Goal: Download file/media: Obtain a digital file from the website

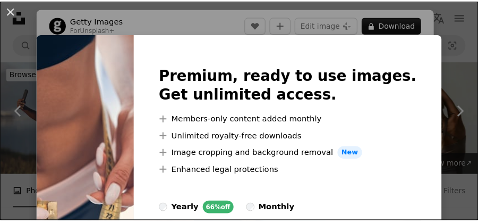
scroll to position [2098, 0]
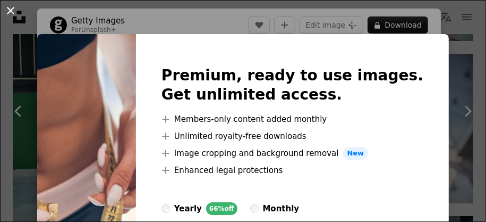
click at [11, 12] on button "An X shape" at bounding box center [10, 10] width 13 height 13
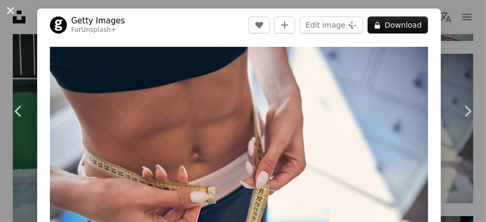
click at [9, 15] on button "An X shape" at bounding box center [10, 10] width 13 height 13
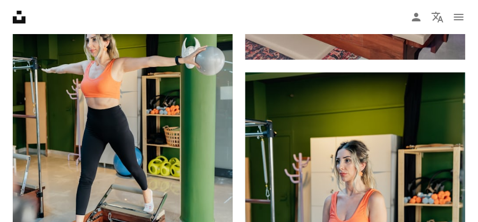
scroll to position [2896, 0]
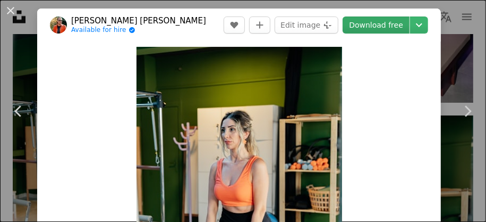
click at [363, 31] on link "Download free" at bounding box center [376, 24] width 67 height 17
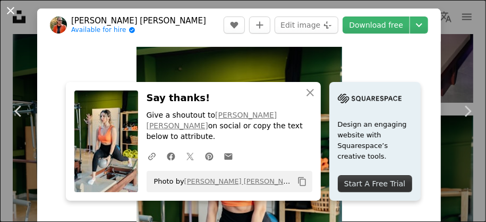
click at [14, 17] on button "An X shape" at bounding box center [10, 10] width 13 height 13
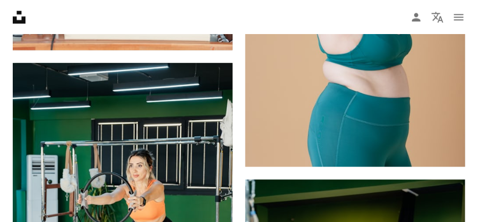
scroll to position [1600, 0]
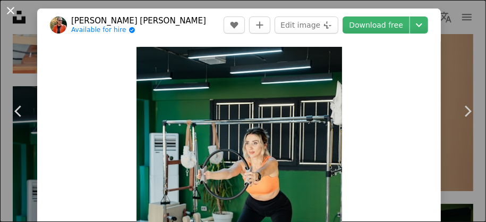
click at [4, 10] on button "An X shape" at bounding box center [10, 10] width 13 height 13
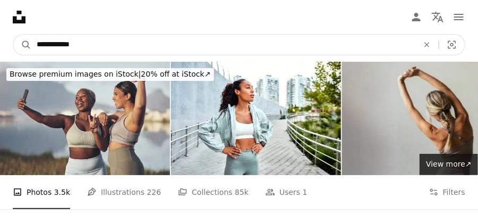
click at [60, 44] on input "**********" at bounding box center [223, 45] width 384 height 20
click at [47, 48] on input "**********" at bounding box center [223, 45] width 384 height 20
click at [52, 46] on input "**********" at bounding box center [223, 45] width 384 height 20
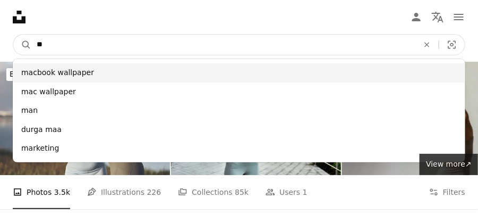
type input "*"
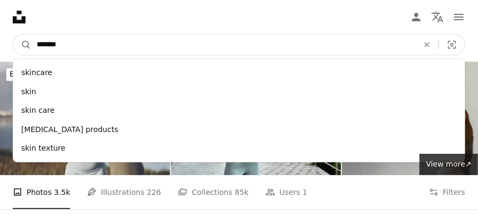
type input "********"
click button "A magnifying glass" at bounding box center [22, 45] width 18 height 20
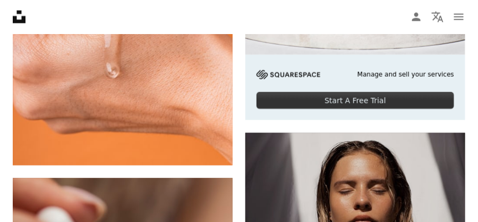
scroll to position [344, 0]
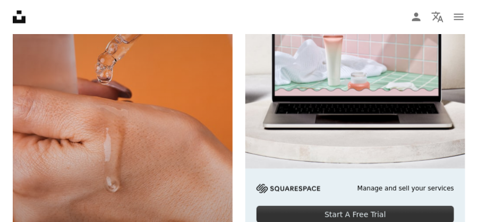
click at [198, 131] on img at bounding box center [123, 113] width 220 height 331
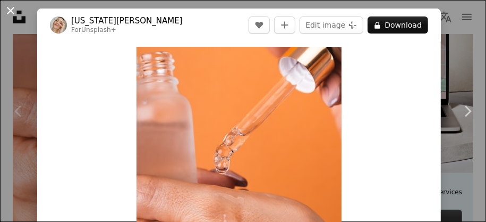
click at [13, 17] on button "An X shape" at bounding box center [10, 10] width 13 height 13
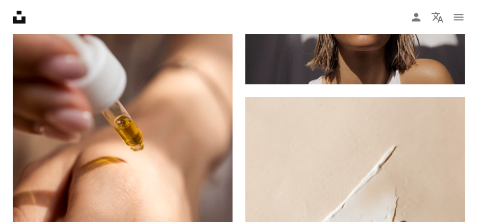
scroll to position [658, 0]
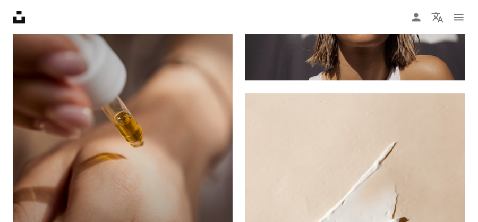
click at [99, 99] on img at bounding box center [123, 116] width 220 height 275
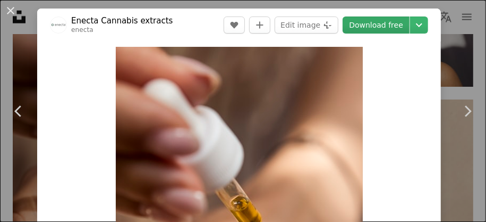
click at [380, 28] on link "Download free" at bounding box center [376, 24] width 67 height 17
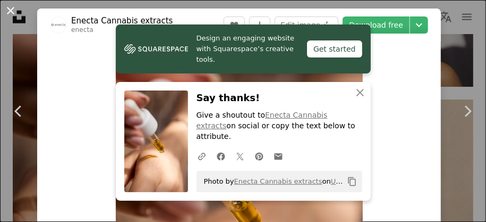
click at [5, 14] on button "An X shape" at bounding box center [10, 10] width 13 height 13
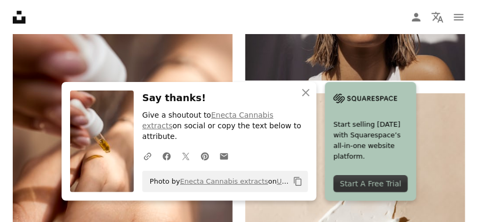
click at [324, 30] on nav "Unsplash logo Unsplash Home A photo Pen Tool A compass A stack of folders Downl…" at bounding box center [239, 17] width 478 height 34
click at [308, 99] on icon "An X shape" at bounding box center [306, 92] width 13 height 13
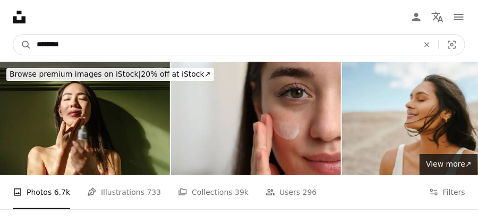
click at [219, 36] on input "********" at bounding box center [223, 45] width 384 height 20
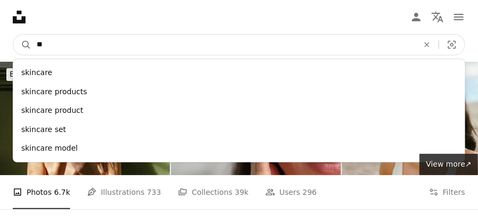
type input "*"
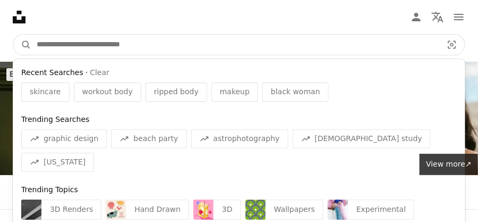
type input "*"
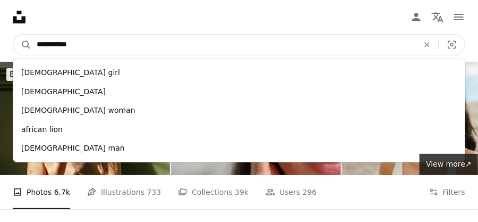
type input "**********"
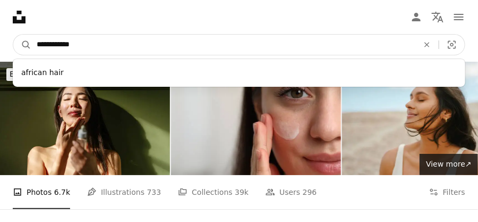
click button "A magnifying glass" at bounding box center [22, 45] width 18 height 20
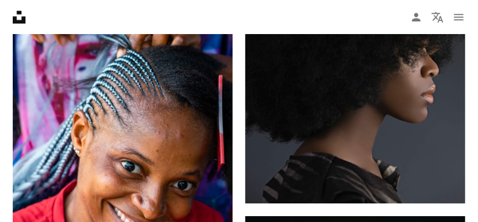
scroll to position [1712, 0]
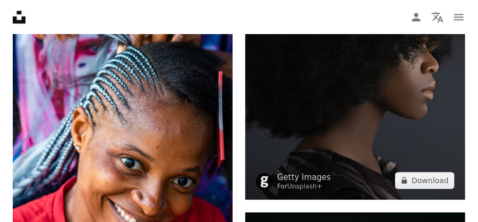
click at [393, 120] on img at bounding box center [356, 34] width 220 height 330
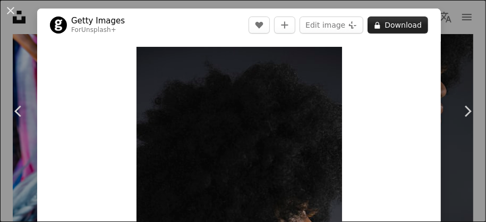
click at [393, 26] on button "A lock Download" at bounding box center [398, 24] width 61 height 17
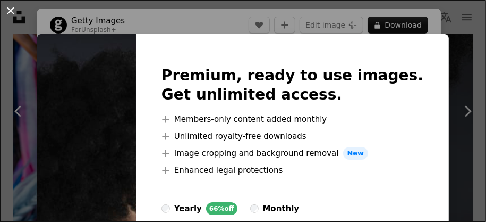
click at [9, 14] on button "An X shape" at bounding box center [10, 10] width 13 height 13
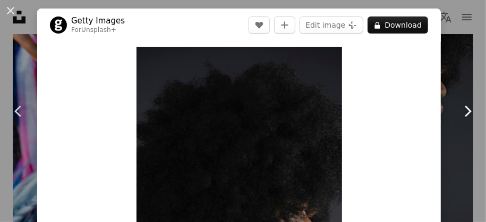
click at [469, 91] on link "Chevron right" at bounding box center [467, 111] width 37 height 102
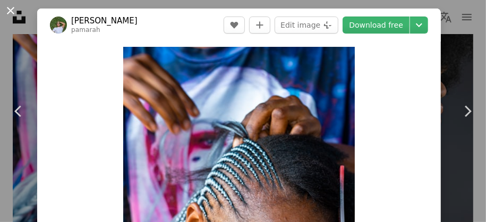
click at [4, 17] on button "An X shape" at bounding box center [10, 10] width 13 height 13
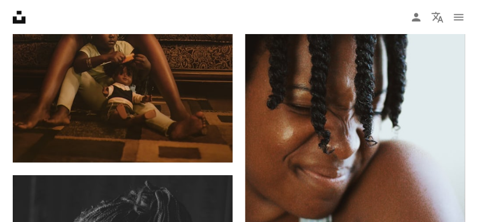
scroll to position [631, 0]
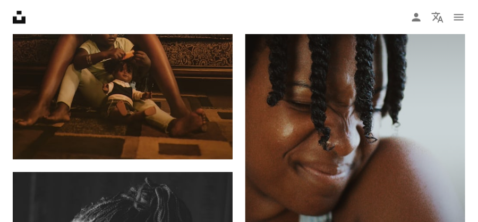
click at [413, 81] on img at bounding box center [356, 125] width 220 height 330
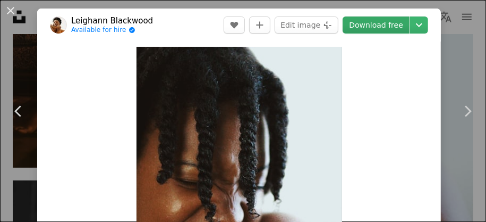
click at [398, 16] on link "Download free" at bounding box center [376, 24] width 67 height 17
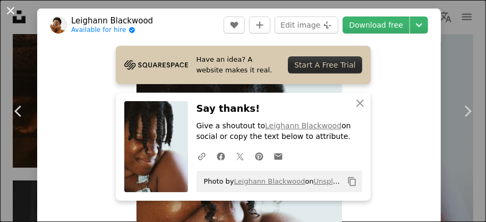
click at [5, 10] on button "An X shape" at bounding box center [10, 10] width 13 height 13
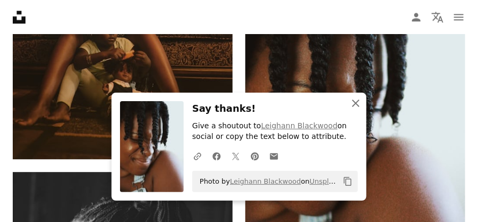
click at [352, 103] on icon "An X shape" at bounding box center [356, 103] width 13 height 13
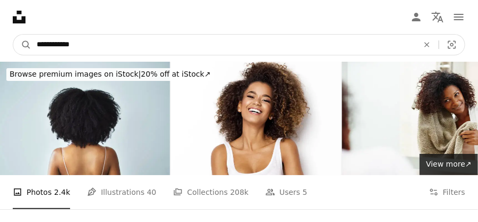
click at [52, 41] on input "**********" at bounding box center [223, 45] width 384 height 20
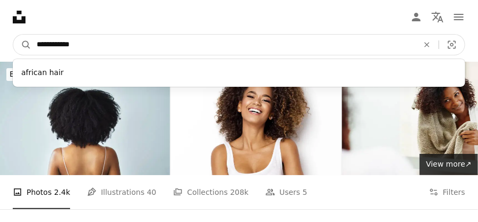
click at [47, 47] on input "**********" at bounding box center [223, 45] width 384 height 20
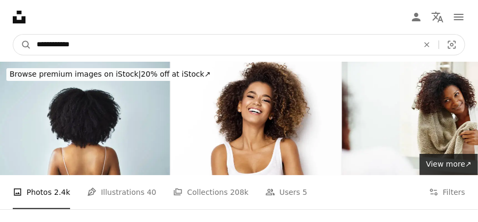
type input "**********"
click button "A magnifying glass" at bounding box center [22, 45] width 18 height 20
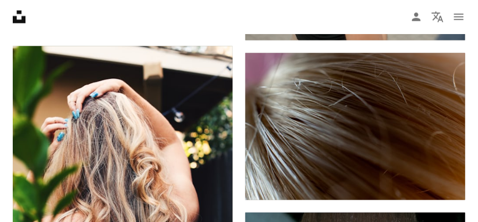
scroll to position [2429, 0]
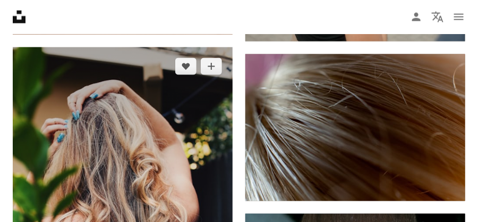
click at [154, 123] on img at bounding box center [123, 212] width 220 height 330
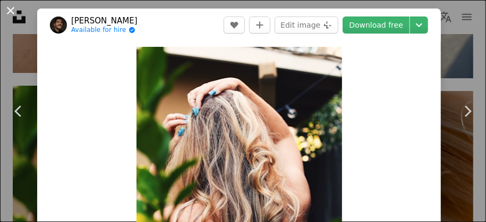
click at [17, 12] on button "An X shape" at bounding box center [10, 10] width 13 height 13
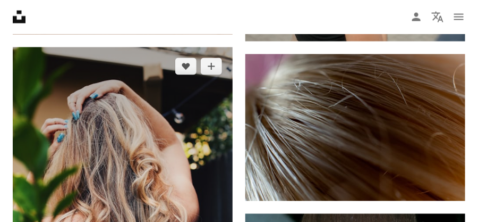
click at [82, 150] on img at bounding box center [123, 212] width 220 height 330
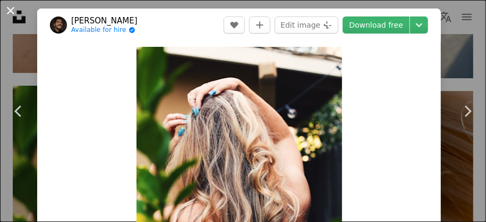
click at [6, 11] on button "An X shape" at bounding box center [10, 10] width 13 height 13
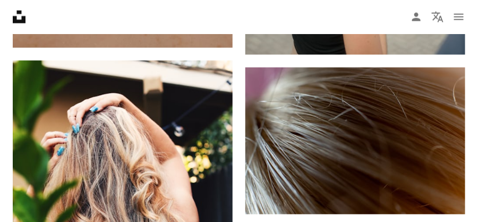
scroll to position [2416, 0]
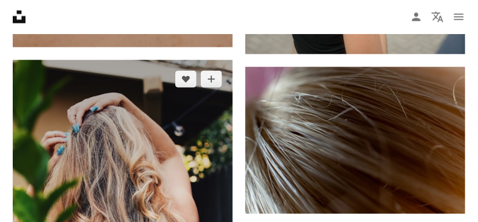
click at [95, 148] on img at bounding box center [123, 225] width 220 height 330
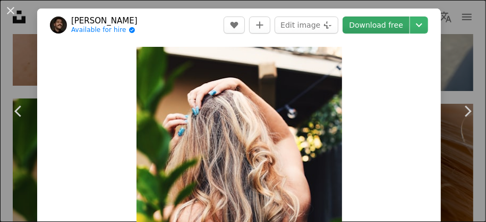
click at [367, 27] on link "Download free" at bounding box center [376, 24] width 67 height 17
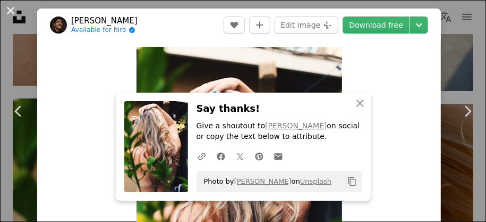
click at [7, 15] on button "An X shape" at bounding box center [10, 10] width 13 height 13
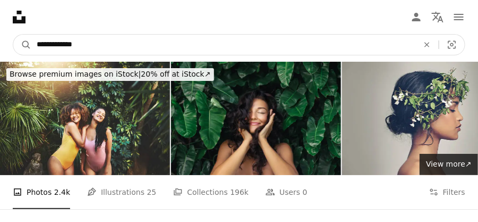
click at [332, 45] on input "**********" at bounding box center [223, 45] width 384 height 20
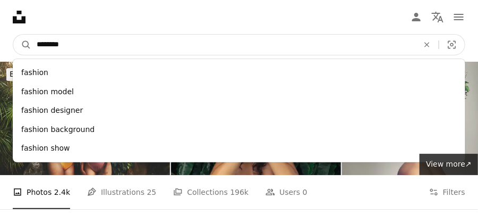
type input "*******"
click button "A magnifying glass" at bounding box center [22, 45] width 18 height 20
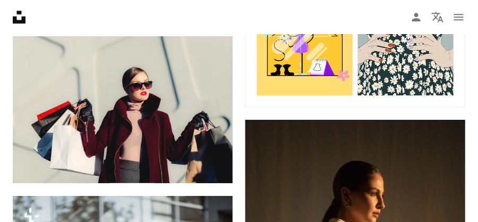
scroll to position [732, 0]
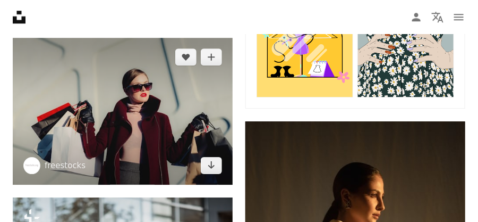
click at [163, 112] on img at bounding box center [123, 111] width 220 height 147
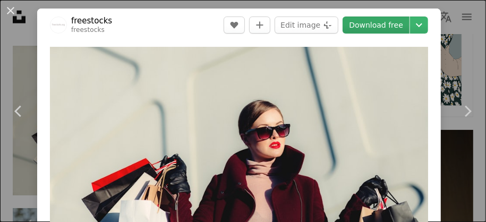
click at [373, 27] on link "Download free" at bounding box center [376, 24] width 67 height 17
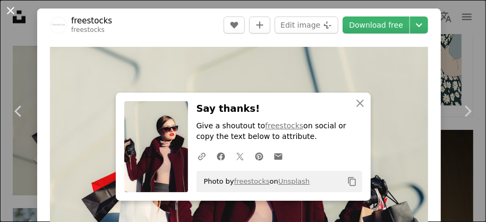
click at [8, 6] on button "An X shape" at bounding box center [10, 10] width 13 height 13
